Goal: Navigation & Orientation: Find specific page/section

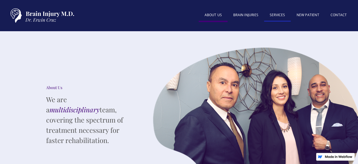
click at [274, 15] on link "SERVICES" at bounding box center [277, 15] width 27 height 12
